Goal: Task Accomplishment & Management: Use online tool/utility

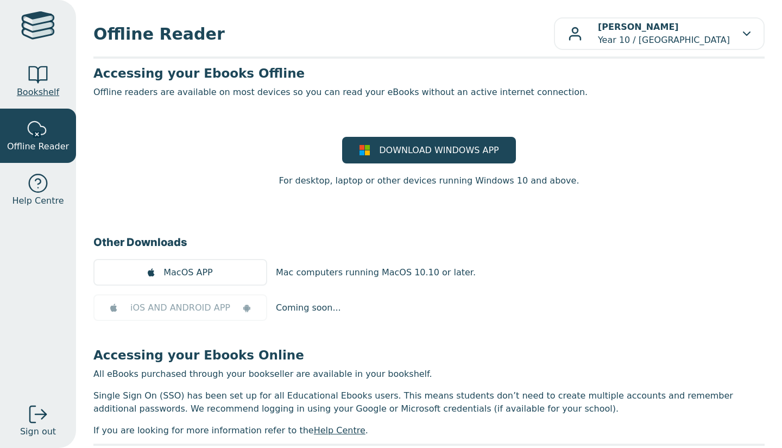
click at [26, 71] on link "Bookshelf" at bounding box center [38, 81] width 76 height 54
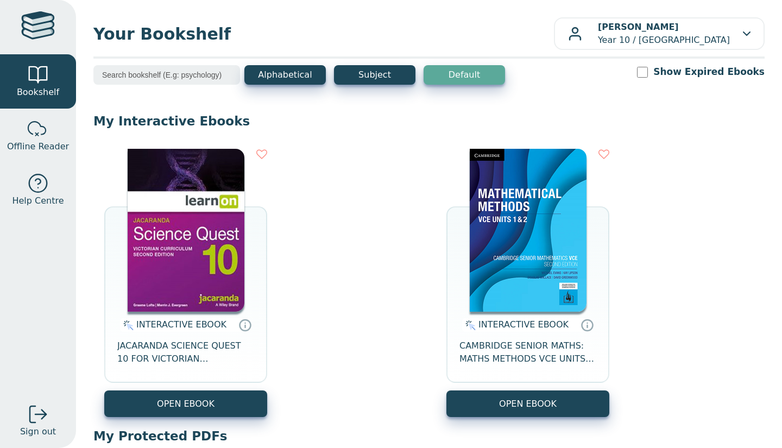
click at [168, 241] on img at bounding box center [186, 230] width 117 height 163
click at [243, 412] on button "OPEN EBOOK" at bounding box center [185, 404] width 163 height 27
